Goal: Check status: Check status

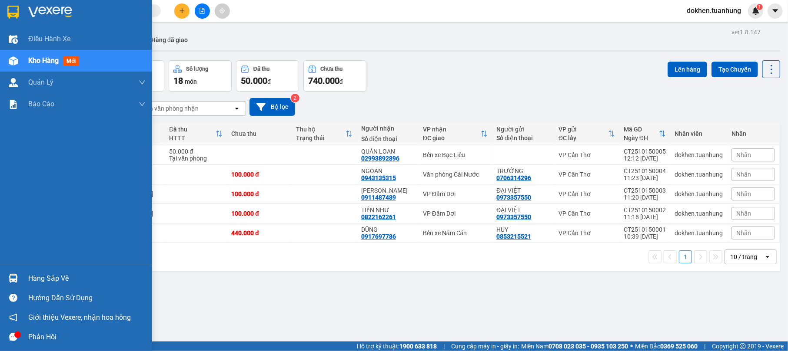
click at [20, 278] on div at bounding box center [13, 278] width 15 height 15
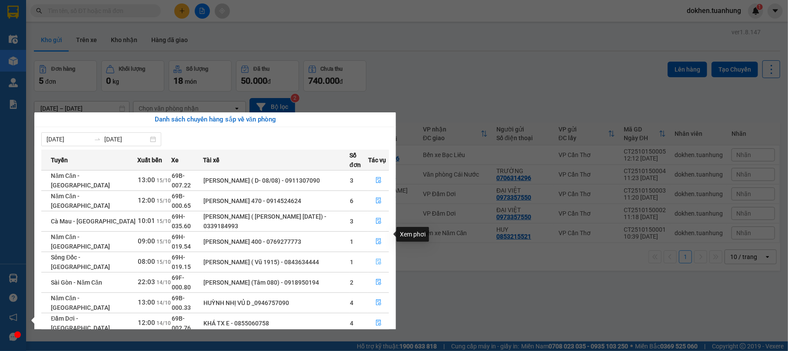
click at [378, 259] on icon "file-done" at bounding box center [378, 262] width 5 height 6
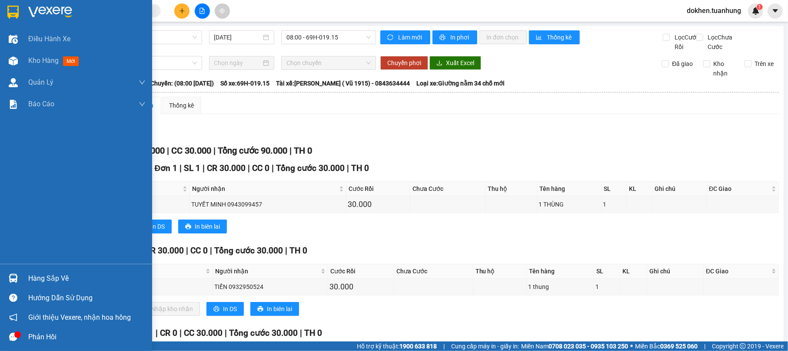
click at [59, 277] on div "Hàng sắp về" at bounding box center [86, 278] width 117 height 13
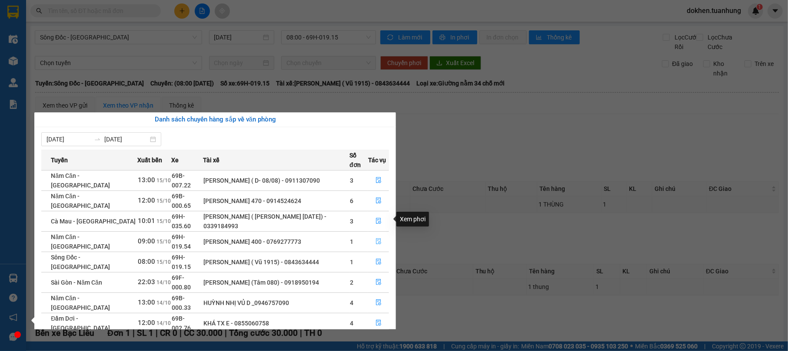
click at [376, 238] on icon "file-done" at bounding box center [378, 241] width 6 height 6
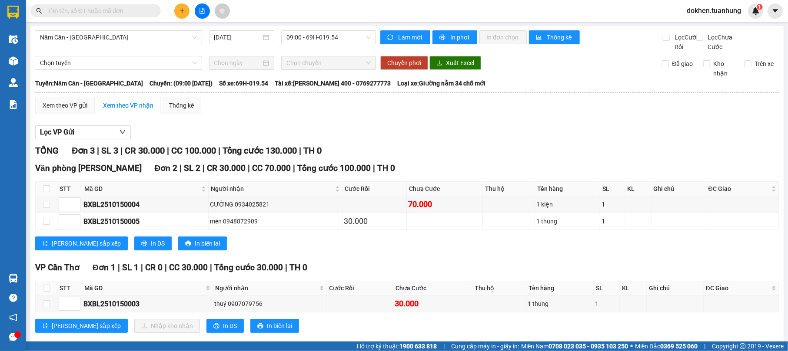
scroll to position [28, 0]
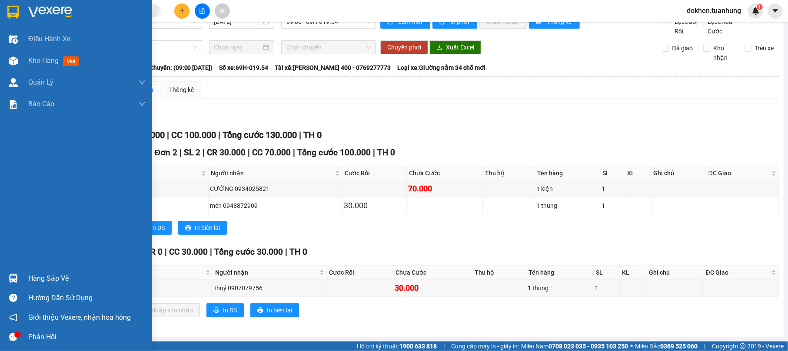
click at [66, 280] on div "Hàng sắp về" at bounding box center [86, 278] width 117 height 13
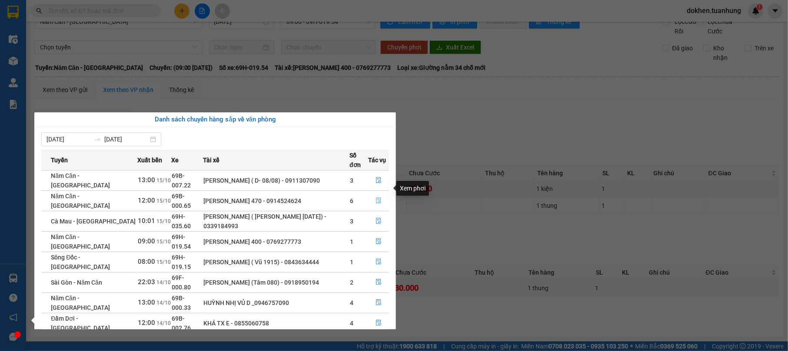
click at [379, 194] on button "button" at bounding box center [378, 201] width 20 height 14
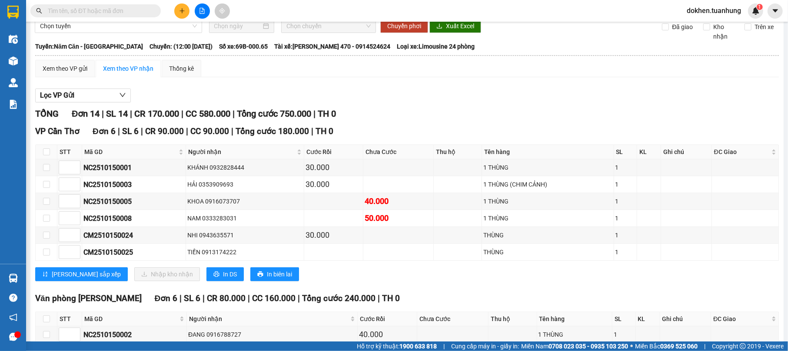
scroll to position [58, 0]
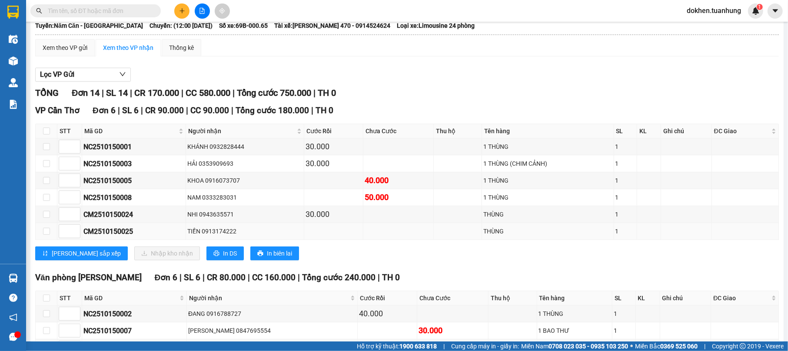
click at [287, 236] on div "TIỀN 0913174222" at bounding box center [244, 232] width 115 height 10
click at [284, 236] on div "TIỀN 0913174222" at bounding box center [244, 232] width 115 height 10
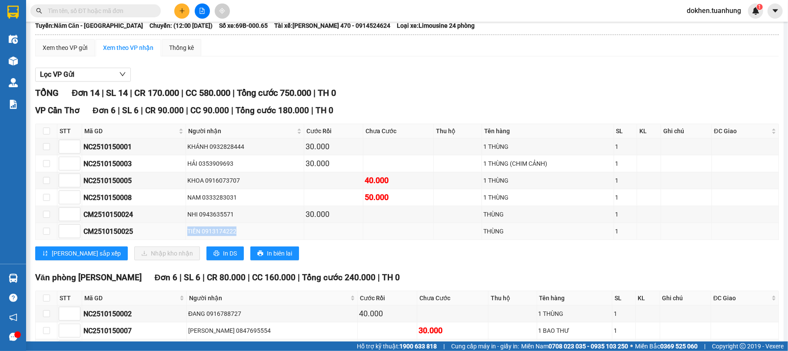
click at [284, 236] on div "TIỀN 0913174222" at bounding box center [244, 232] width 115 height 10
click at [89, 6] on input "text" at bounding box center [99, 11] width 103 height 10
click at [90, 7] on input "text" at bounding box center [99, 11] width 103 height 10
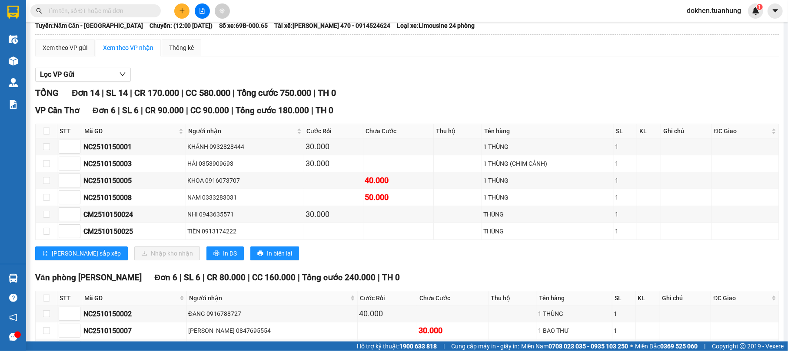
click at [90, 7] on input "text" at bounding box center [99, 11] width 103 height 10
click at [94, 13] on input "text" at bounding box center [99, 11] width 103 height 10
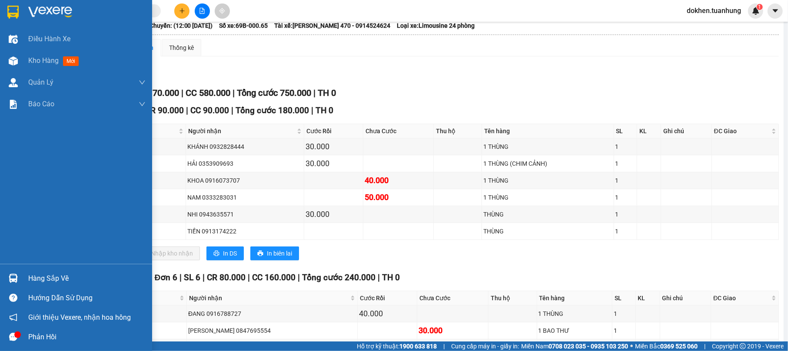
click at [30, 276] on div "Hàng sắp về" at bounding box center [86, 278] width 117 height 13
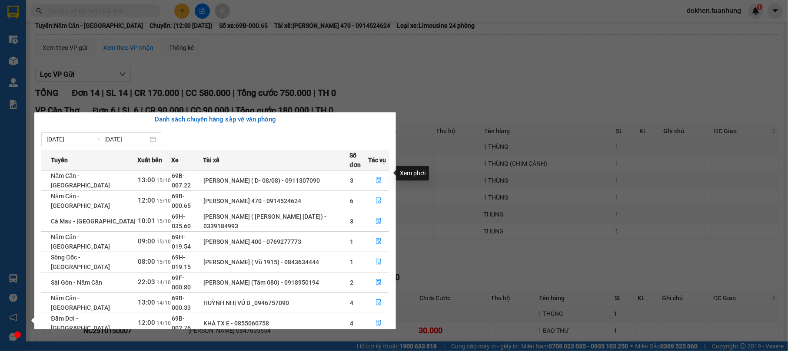
click at [381, 174] on button "button" at bounding box center [378, 181] width 20 height 14
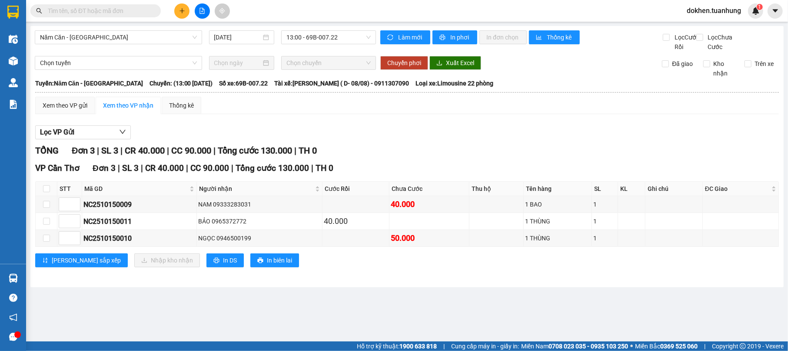
click at [98, 9] on input "text" at bounding box center [99, 11] width 103 height 10
click at [310, 288] on div "Năm Căn - [GEOGRAPHIC_DATA] [DATE] 13:00 - 69B-007.22 Làm mới In phơi In đơn ch…" at bounding box center [406, 157] width 753 height 262
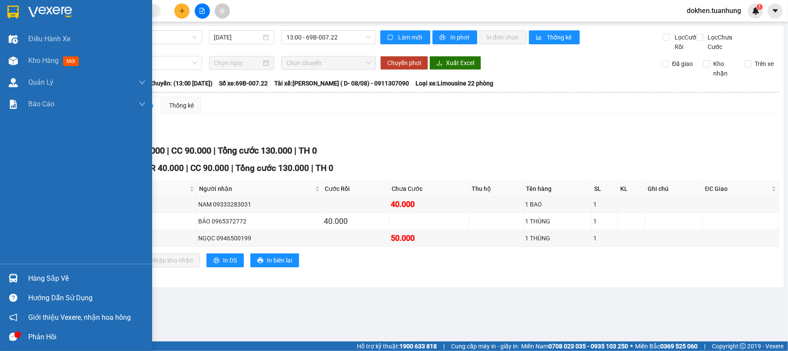
click at [49, 278] on div "Hàng sắp về" at bounding box center [86, 278] width 117 height 13
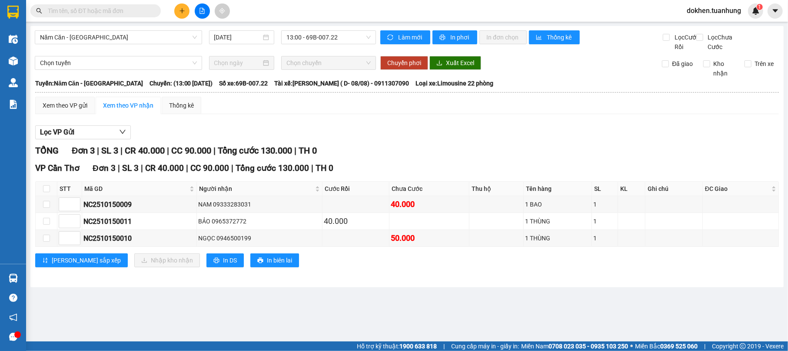
click at [532, 123] on section "Kết quả tìm kiếm ( 0 ) Bộ lọc No Data dokhen.tuanhung 1 Điều hành xe Kho hàng m…" at bounding box center [394, 175] width 788 height 351
